Goal: Register for event/course

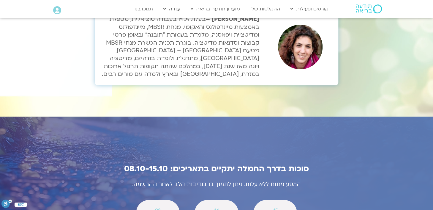
scroll to position [2019, 0]
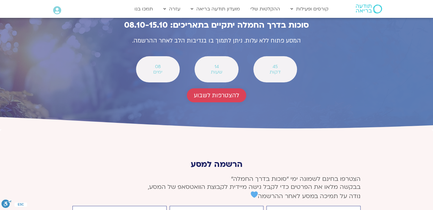
scroll to position [2197, 0]
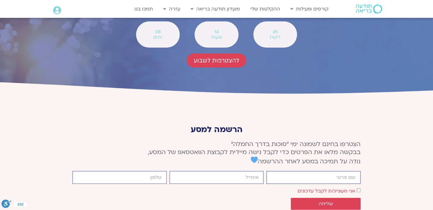
click at [327, 171] on input "firstname" at bounding box center [313, 177] width 94 height 13
type input "מירי צפירה"
type input "[EMAIL_ADDRESS][DOMAIN_NAME]"
type input "0509590014"
click at [333, 171] on input "מירי צפירה" at bounding box center [313, 177] width 94 height 13
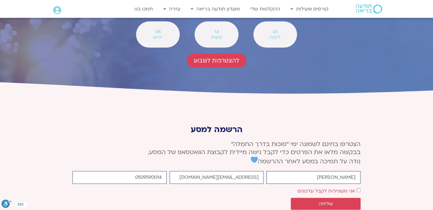
click at [333, 171] on input "מירי צפירה" at bounding box center [313, 177] width 94 height 13
click at [339, 171] on input "מירי צפיהר" at bounding box center [313, 177] width 94 height 13
drag, startPoint x: 345, startPoint y: 124, endPoint x: 333, endPoint y: 125, distance: 12.2
click at [333, 171] on input "מירי צפיהר" at bounding box center [313, 177] width 94 height 13
type input "[PERSON_NAME]"
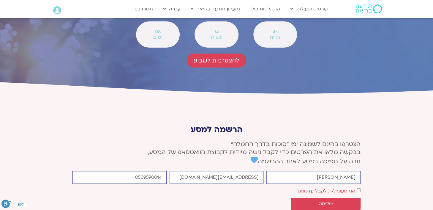
click at [119, 171] on input "0509590014" at bounding box center [119, 177] width 94 height 13
click at [322, 201] on span "שליחה" at bounding box center [326, 203] width 14 height 5
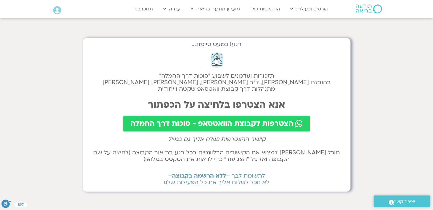
click at [232, 124] on span "הצטרפות לקבוצת הוואטסאפ - סוכות דרך החמלה" at bounding box center [211, 123] width 163 height 8
